Goal: Transaction & Acquisition: Purchase product/service

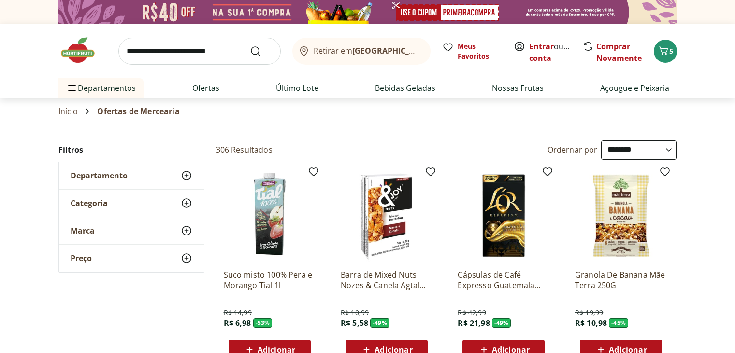
select select "**********"
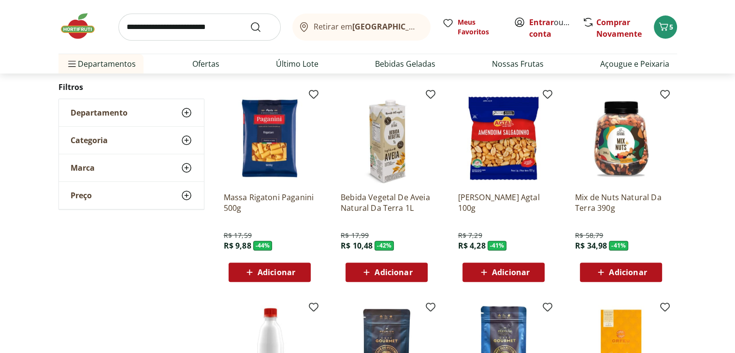
scroll to position [309, 0]
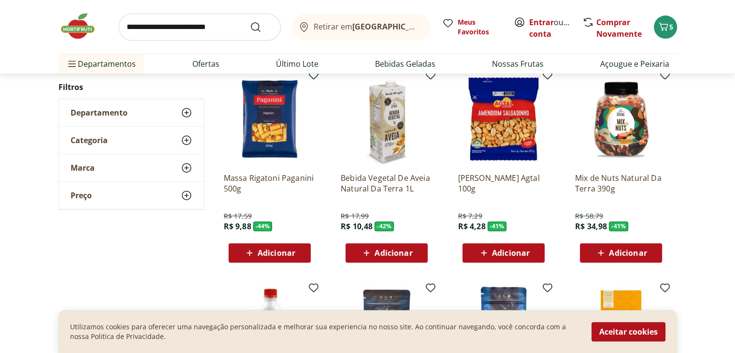
click at [514, 249] on span "Adicionar" at bounding box center [511, 253] width 38 height 8
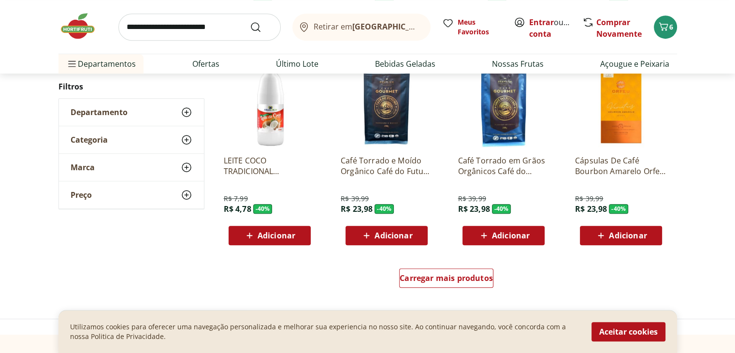
scroll to position [541, 0]
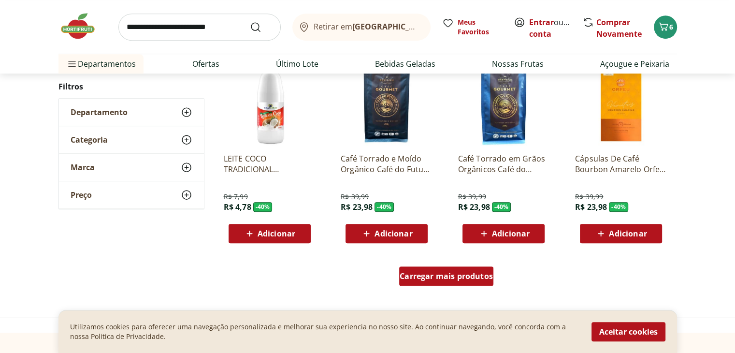
click at [481, 272] on span "Carregar mais produtos" at bounding box center [446, 276] width 93 height 8
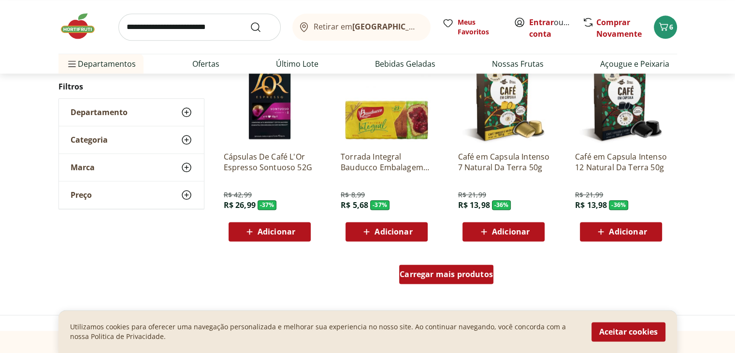
scroll to position [1179, 0]
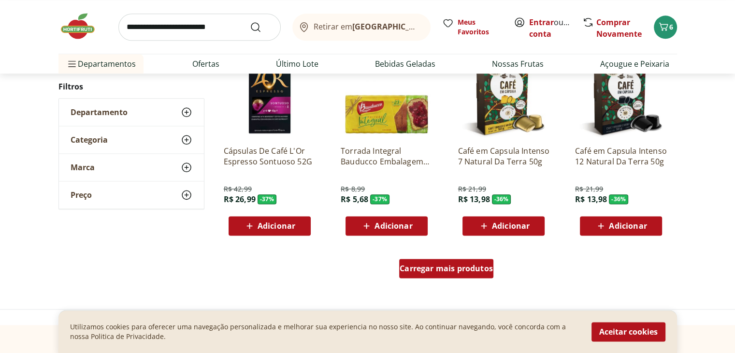
click at [481, 272] on span "Carregar mais produtos" at bounding box center [446, 268] width 93 height 8
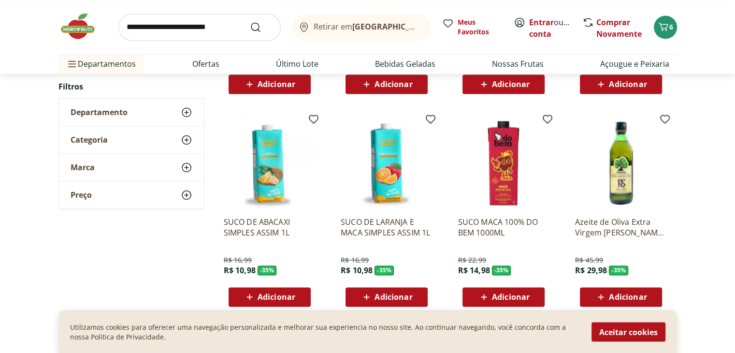
scroll to position [1527, 0]
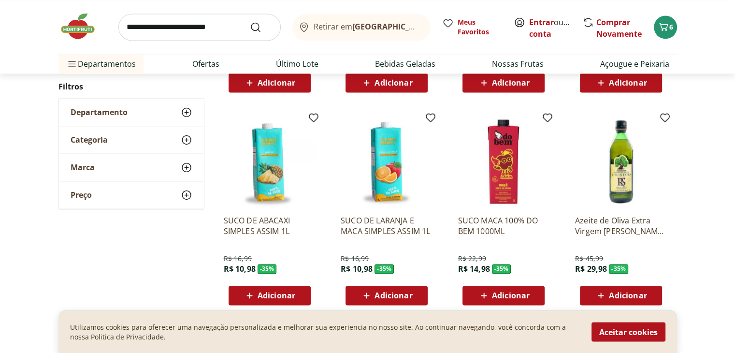
click at [628, 295] on span "Adicionar" at bounding box center [628, 295] width 38 height 8
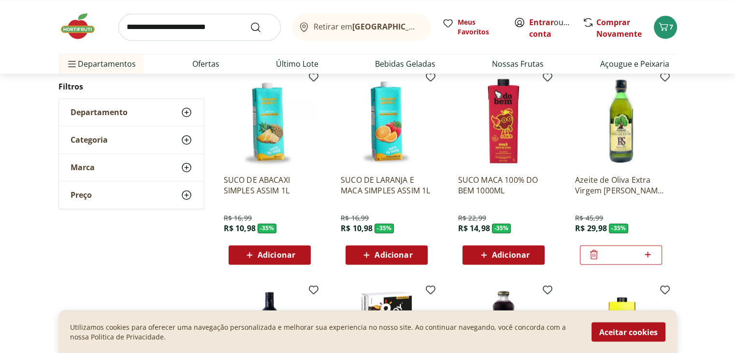
scroll to position [1566, 0]
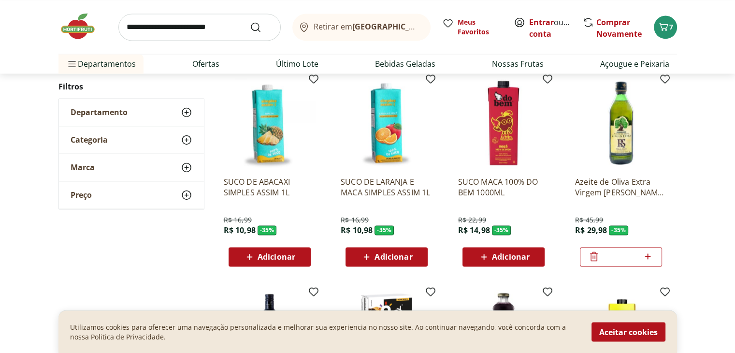
click at [639, 184] on p "Azeite de Oliva Extra Virgem [PERSON_NAME] 500ml" at bounding box center [621, 186] width 92 height 21
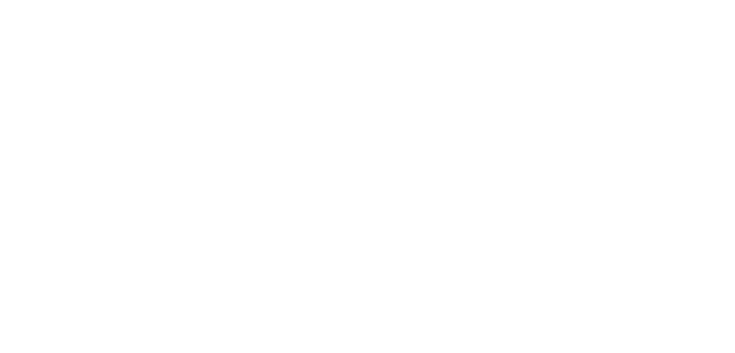
select select "**********"
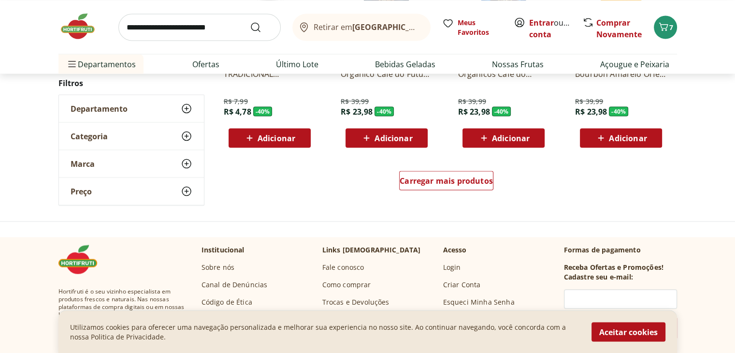
scroll to position [1817, 0]
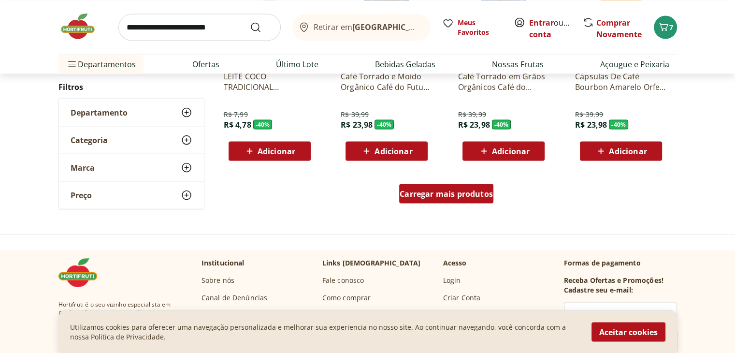
click at [441, 199] on div "Carregar mais produtos" at bounding box center [446, 193] width 94 height 19
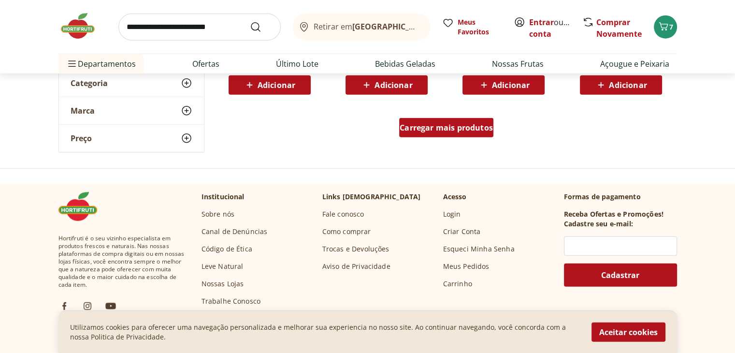
scroll to position [2493, 0]
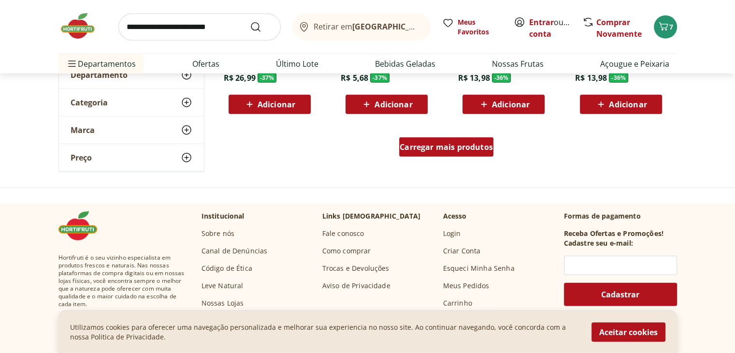
click at [454, 144] on span "Carregar mais produtos" at bounding box center [446, 147] width 93 height 8
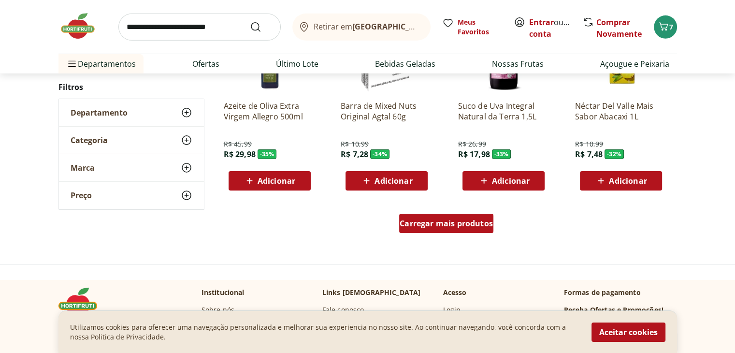
scroll to position [3054, 0]
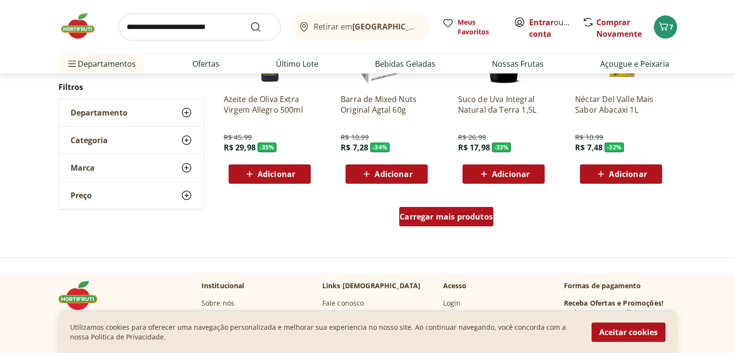
click at [443, 218] on span "Carregar mais produtos" at bounding box center [446, 217] width 93 height 8
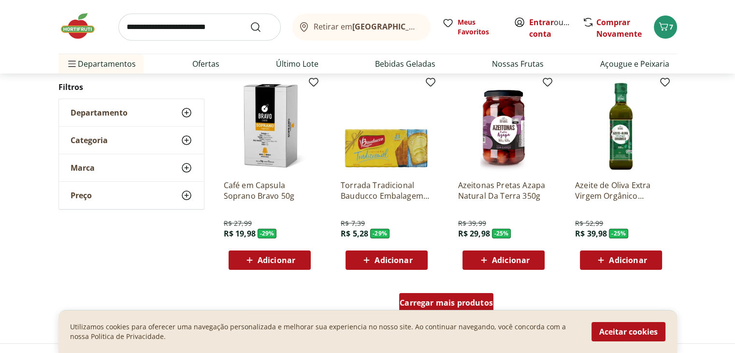
scroll to position [3634, 0]
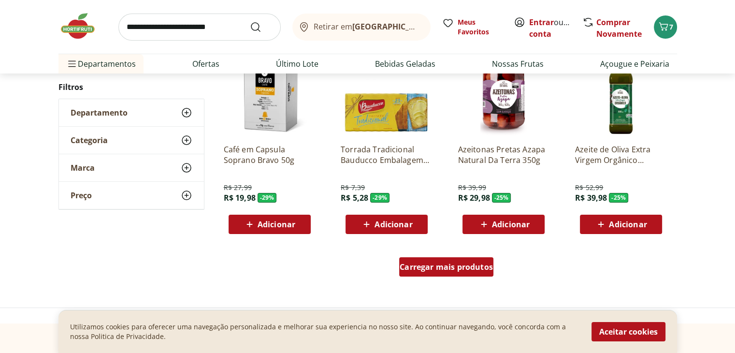
click at [452, 263] on span "Carregar mais produtos" at bounding box center [446, 267] width 93 height 8
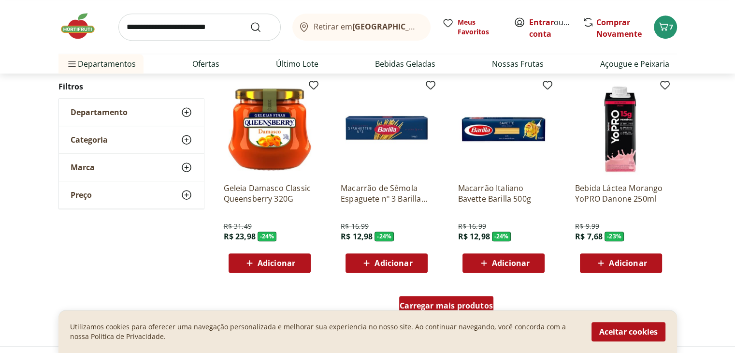
scroll to position [4252, 0]
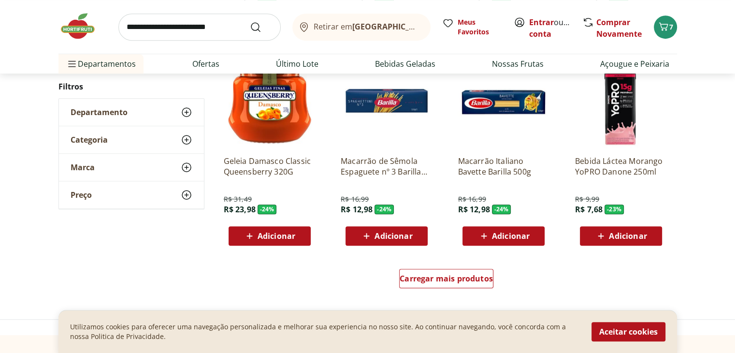
click at [483, 234] on icon at bounding box center [484, 236] width 12 height 12
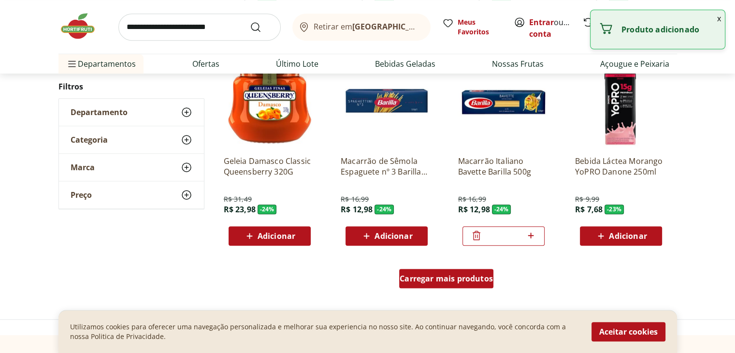
click at [469, 282] on span "Carregar mais produtos" at bounding box center [446, 278] width 93 height 8
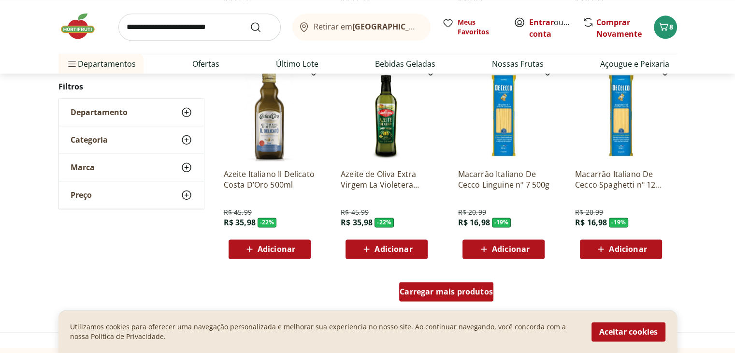
scroll to position [4871, 0]
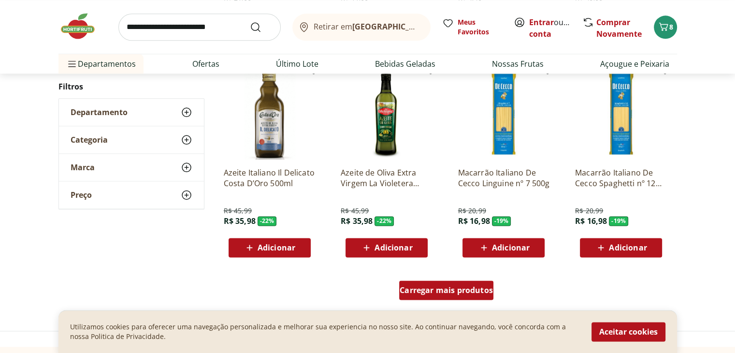
click at [469, 282] on div "Carregar mais produtos" at bounding box center [446, 289] width 94 height 19
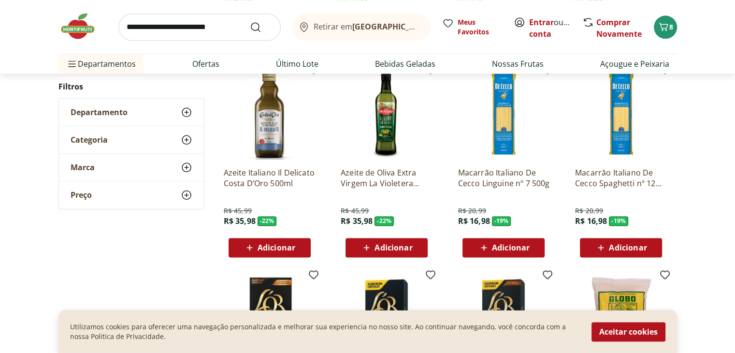
click at [510, 131] on img at bounding box center [504, 114] width 92 height 92
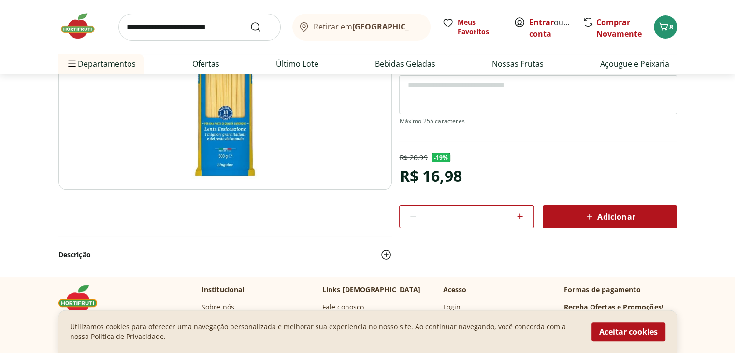
scroll to position [193, 0]
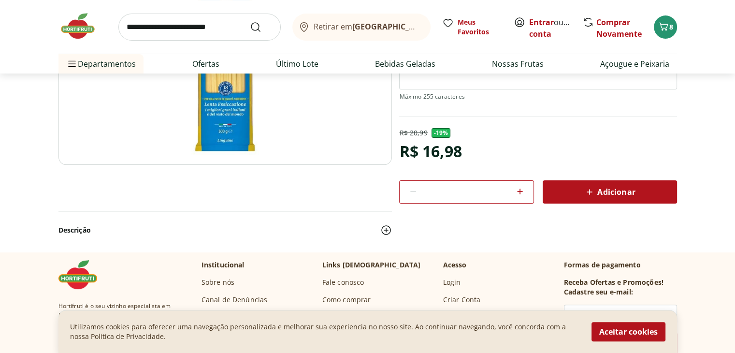
click at [566, 185] on div "Adicionar" at bounding box center [609, 191] width 119 height 17
select select "**********"
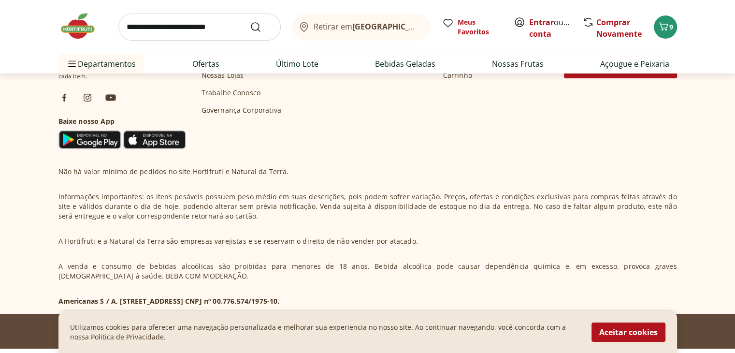
scroll to position [3295, 0]
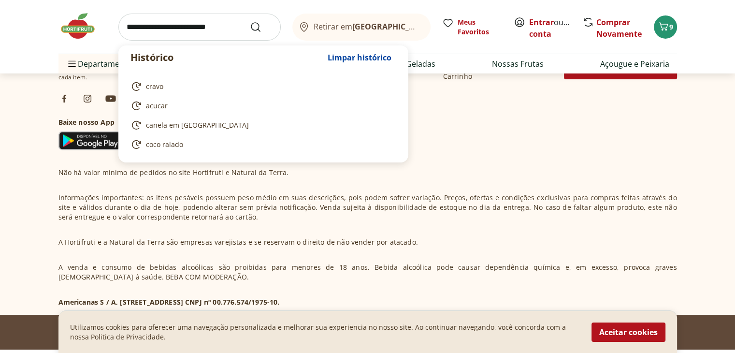
click at [138, 28] on input "search" at bounding box center [199, 27] width 162 height 27
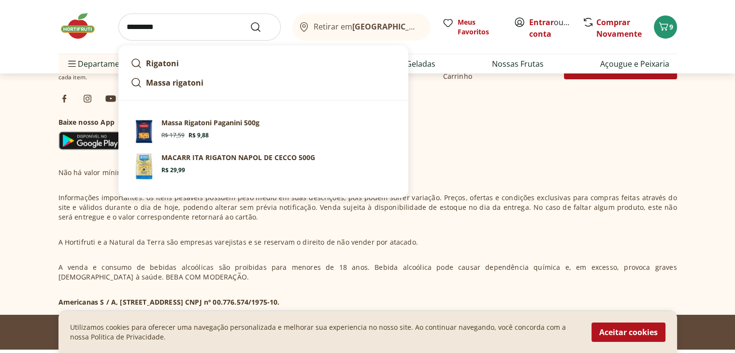
type input "*********"
click at [250, 21] on button "Submit Search" at bounding box center [261, 27] width 23 height 12
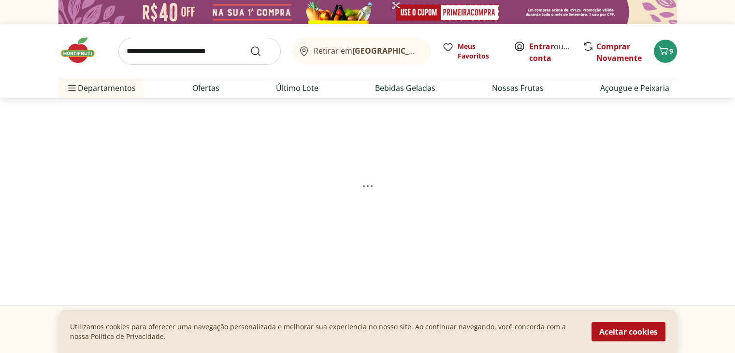
select select "**********"
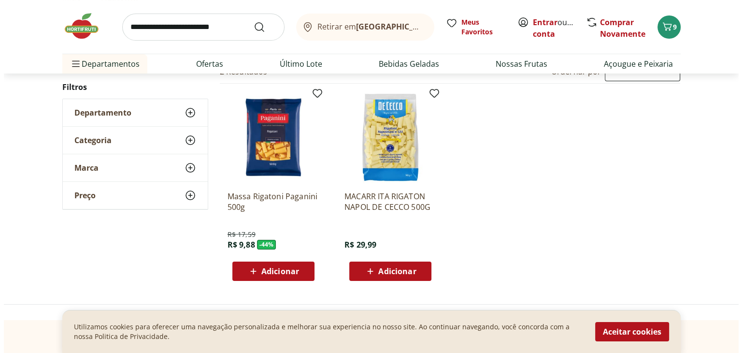
scroll to position [116, 0]
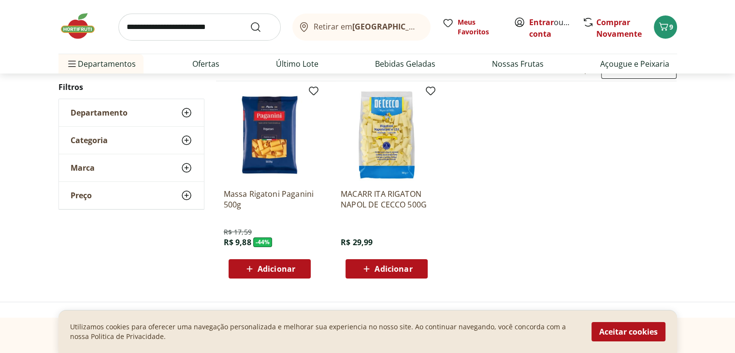
click at [284, 274] on div "Adicionar" at bounding box center [269, 268] width 67 height 17
click at [666, 28] on icon "Carrinho" at bounding box center [662, 27] width 12 height 12
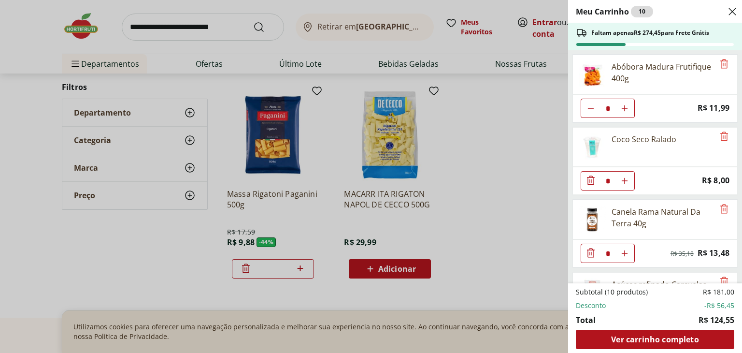
click at [591, 107] on icon "Diminuir Quantidade" at bounding box center [591, 108] width 8 height 8
type input "*"
click at [591, 107] on icon "Diminuir Quantidade" at bounding box center [591, 108] width 12 height 12
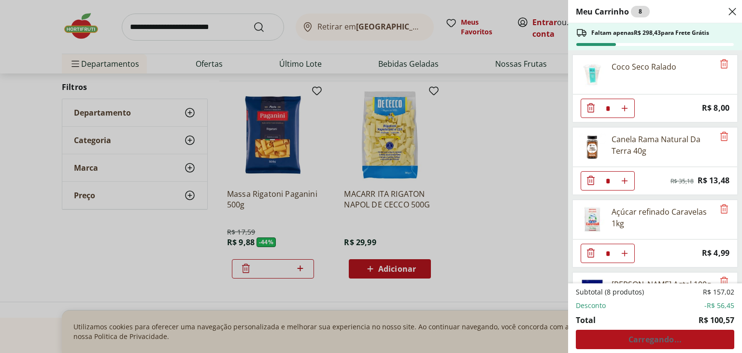
click at [591, 107] on icon "Diminuir Quantidade" at bounding box center [591, 108] width 12 height 12
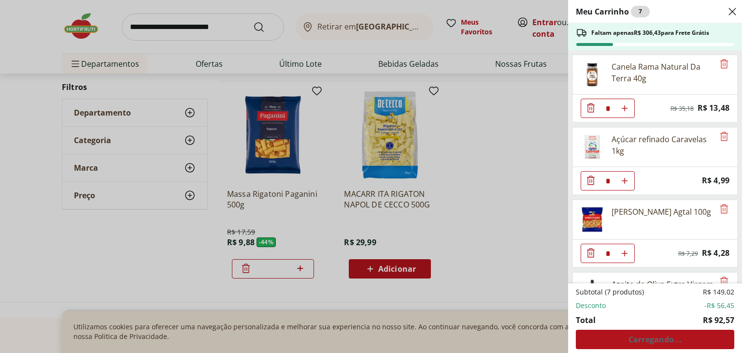
click at [591, 107] on icon "Diminuir Quantidade" at bounding box center [591, 108] width 12 height 12
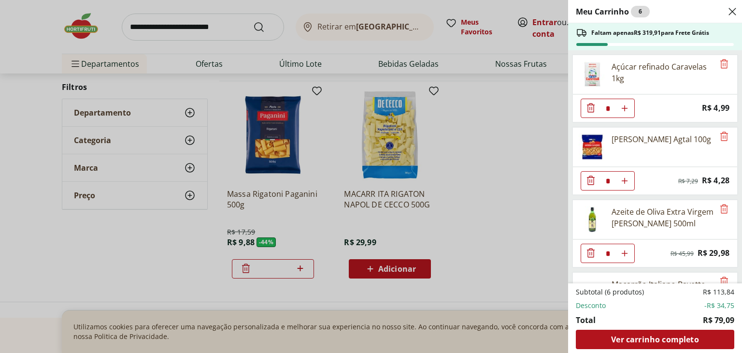
click at [591, 107] on icon "Diminuir Quantidade" at bounding box center [591, 108] width 12 height 12
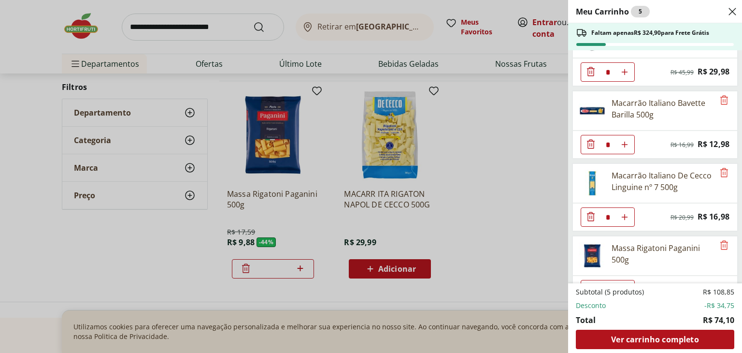
scroll to position [130, 0]
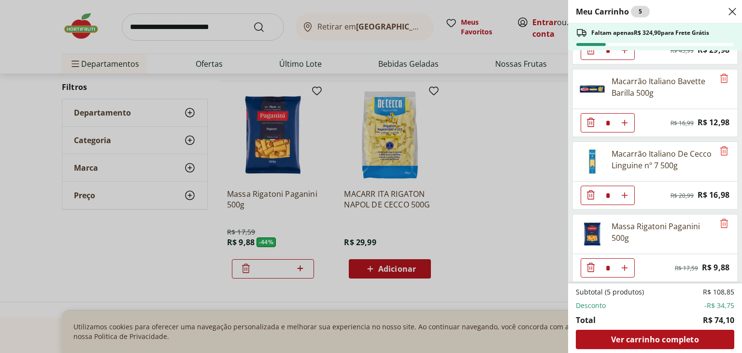
click at [591, 119] on icon "Diminuir Quantidade" at bounding box center [591, 121] width 8 height 9
click at [591, 193] on icon "Diminuir Quantidade" at bounding box center [591, 193] width 8 height 9
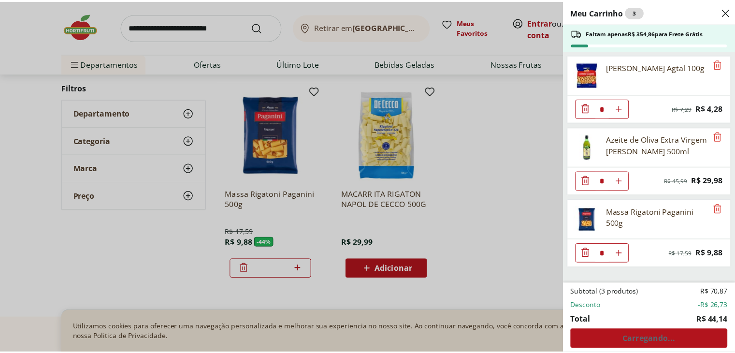
scroll to position [0, 0]
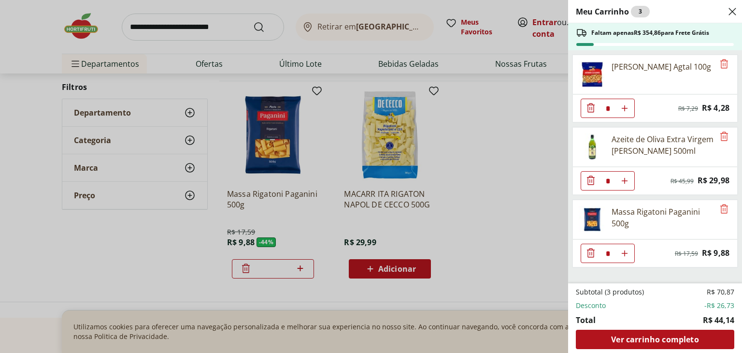
click at [513, 184] on div "Meu Carrinho 3 Faltam apenas R$ 354,86 para Frete Grátis [PERSON_NAME] Agtal 10…" at bounding box center [371, 176] width 742 height 353
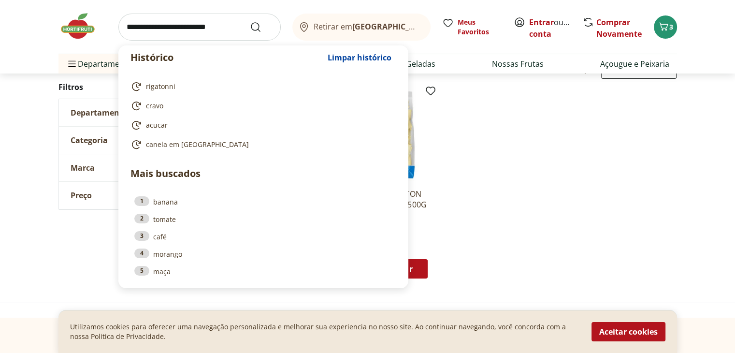
click at [202, 22] on input "search" at bounding box center [199, 27] width 162 height 27
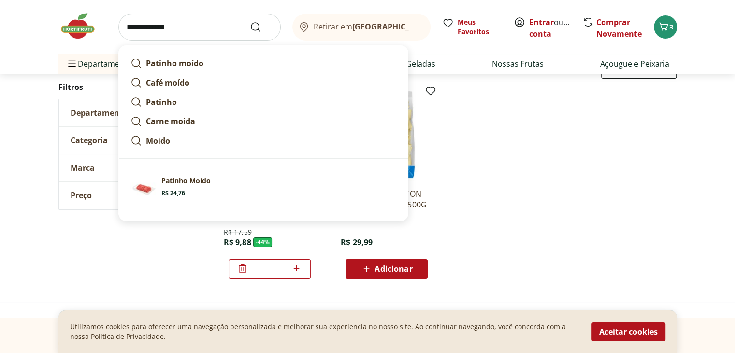
type input "**********"
click at [250, 21] on button "Submit Search" at bounding box center [261, 27] width 23 height 12
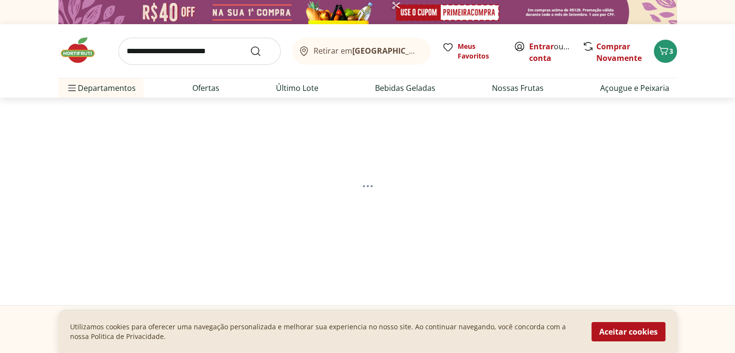
select select "**********"
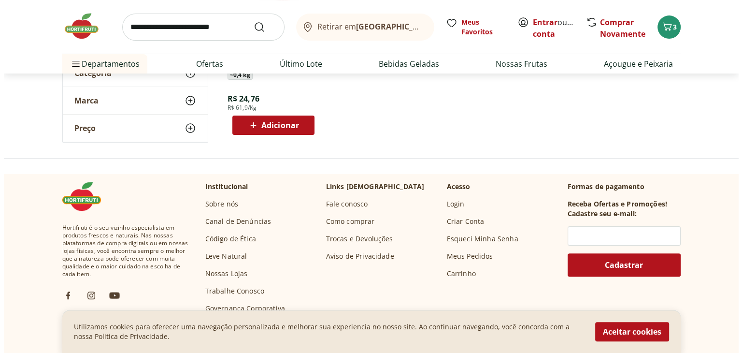
scroll to position [135, 0]
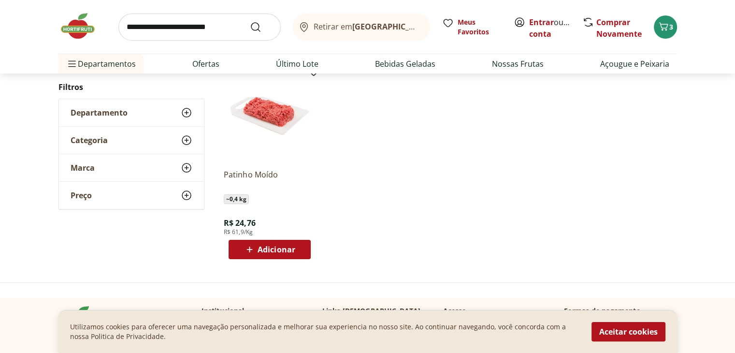
click at [250, 252] on icon at bounding box center [250, 250] width 12 height 12
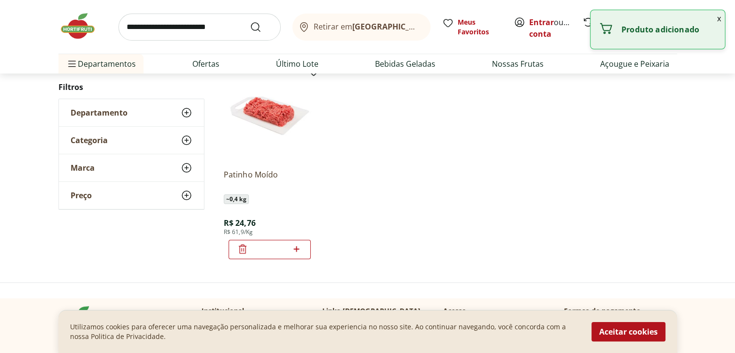
click at [296, 251] on icon at bounding box center [296, 249] width 12 height 12
type input "*"
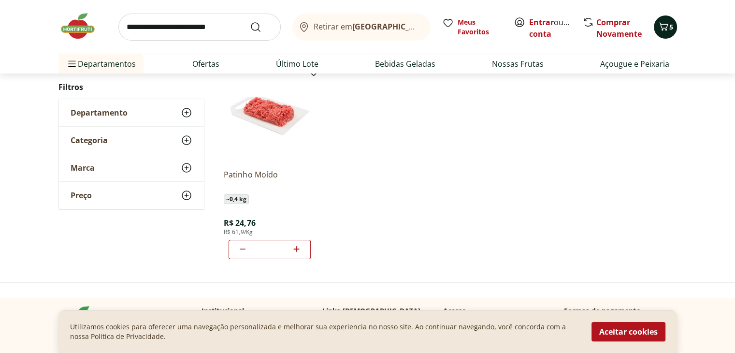
click at [666, 28] on icon "Carrinho" at bounding box center [663, 26] width 9 height 8
